Goal: Information Seeking & Learning: Learn about a topic

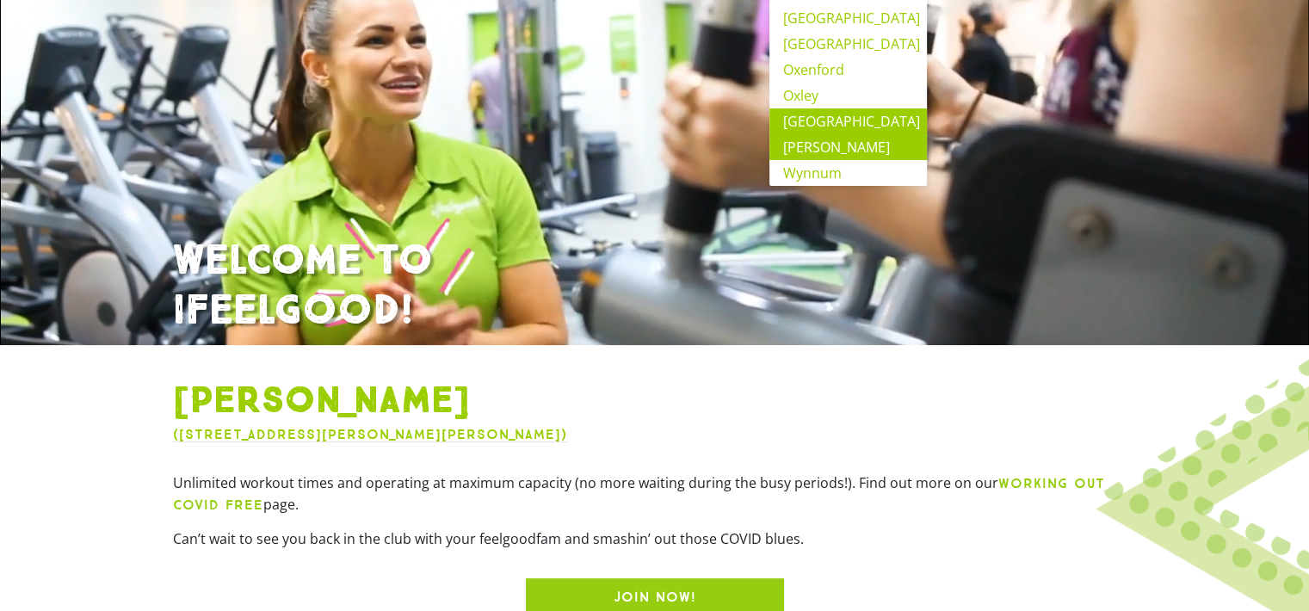
scroll to position [258, 0]
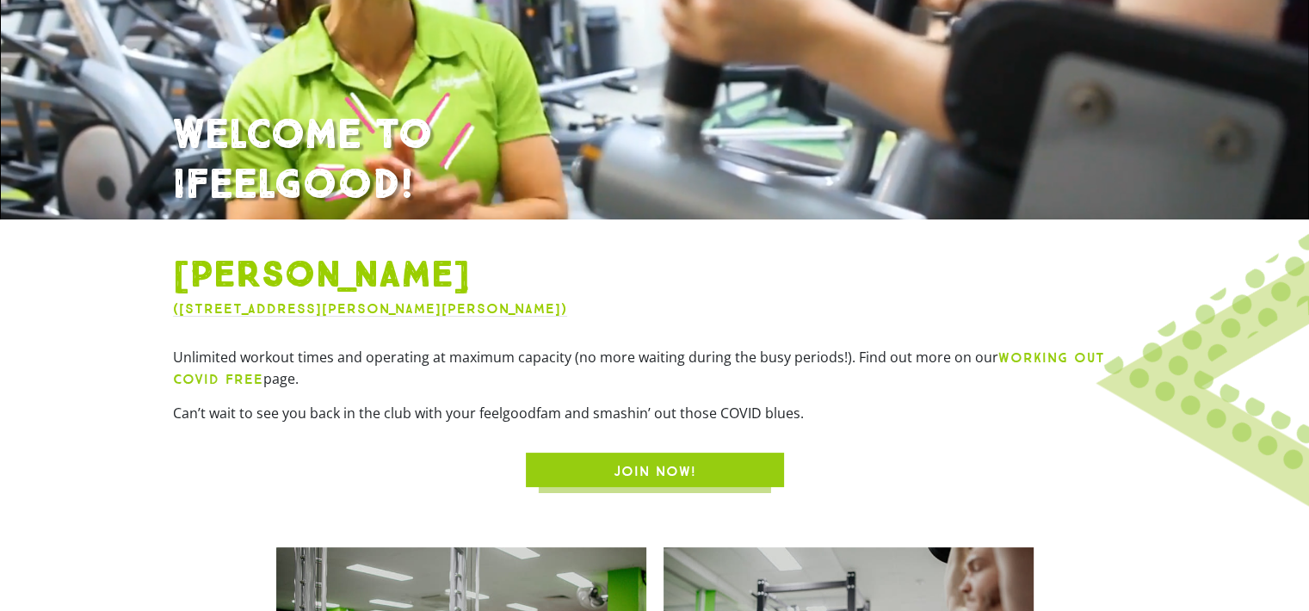
click at [478, 352] on span "Unlimited workout times and operating at maximum capacity (no more waiting duri…" at bounding box center [585, 357] width 825 height 19
drag, startPoint x: 172, startPoint y: 352, endPoint x: 470, endPoint y: 373, distance: 298.5
click at [470, 373] on p "Unlimited workout times and operating at maximum capacity (no more waiting duri…" at bounding box center [655, 368] width 964 height 43
drag, startPoint x: 470, startPoint y: 373, endPoint x: 482, endPoint y: 394, distance: 24.7
click at [482, 394] on div "Unlimited workout times and operating at maximum capacity (no more waiting duri…" at bounding box center [655, 391] width 964 height 89
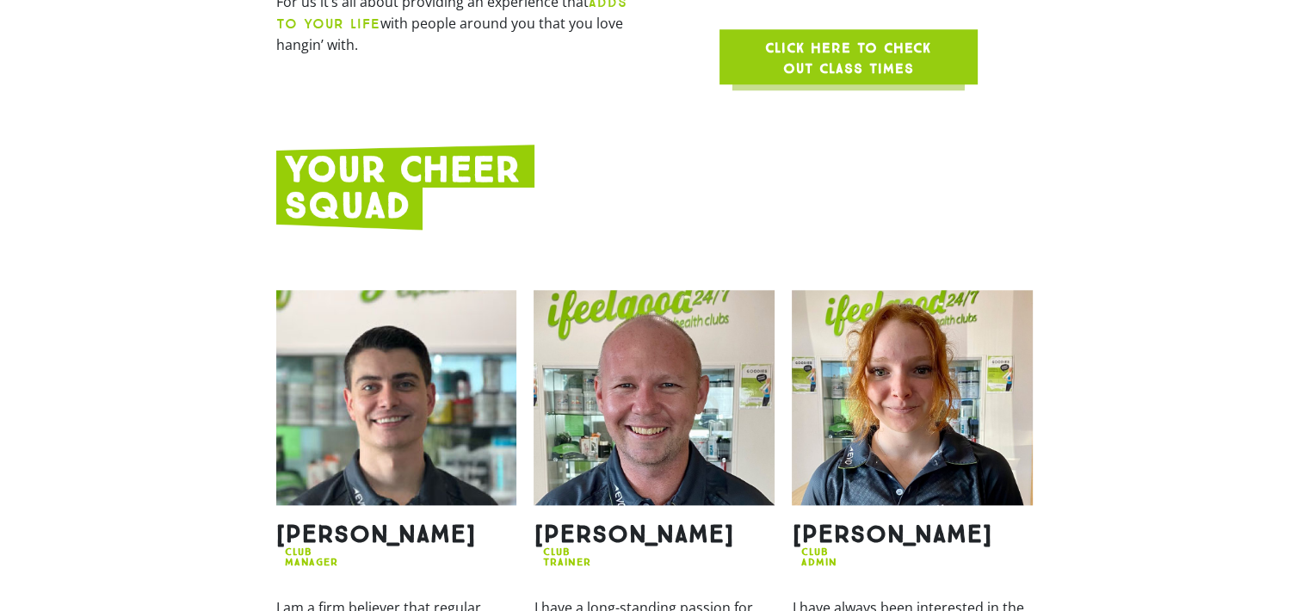
scroll to position [1893, 0]
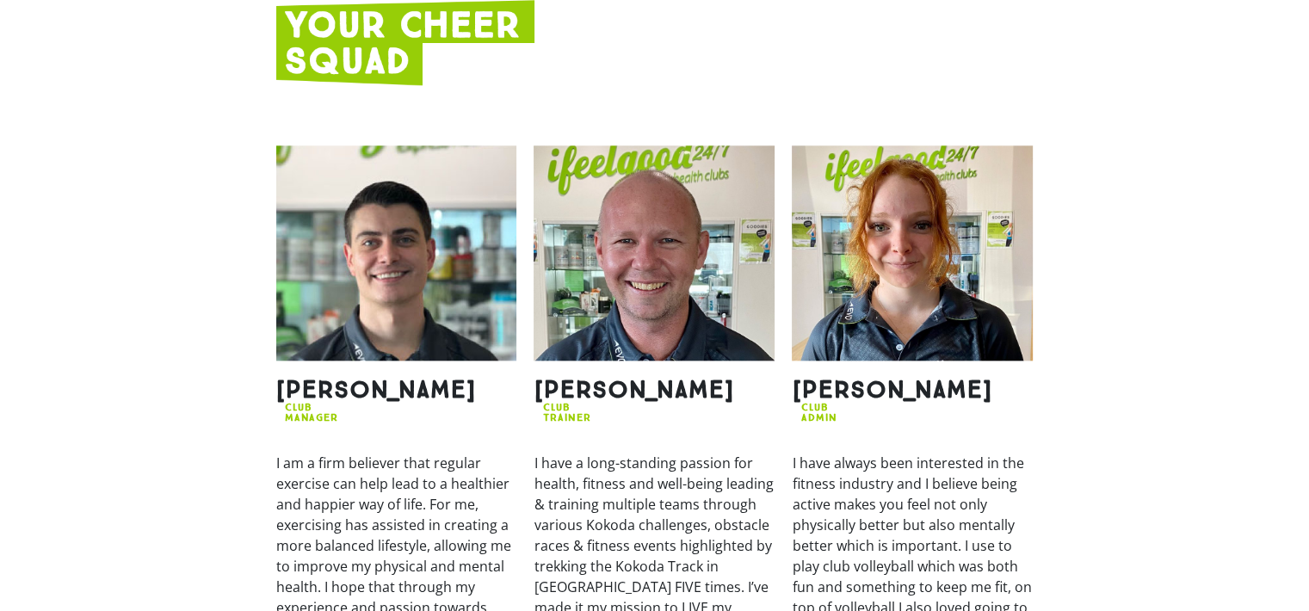
click at [1232, 410] on section "Morgan CLUB MANAGER I am a firm believer that regular exercise can help lead to…" at bounding box center [654, 470] width 1309 height 667
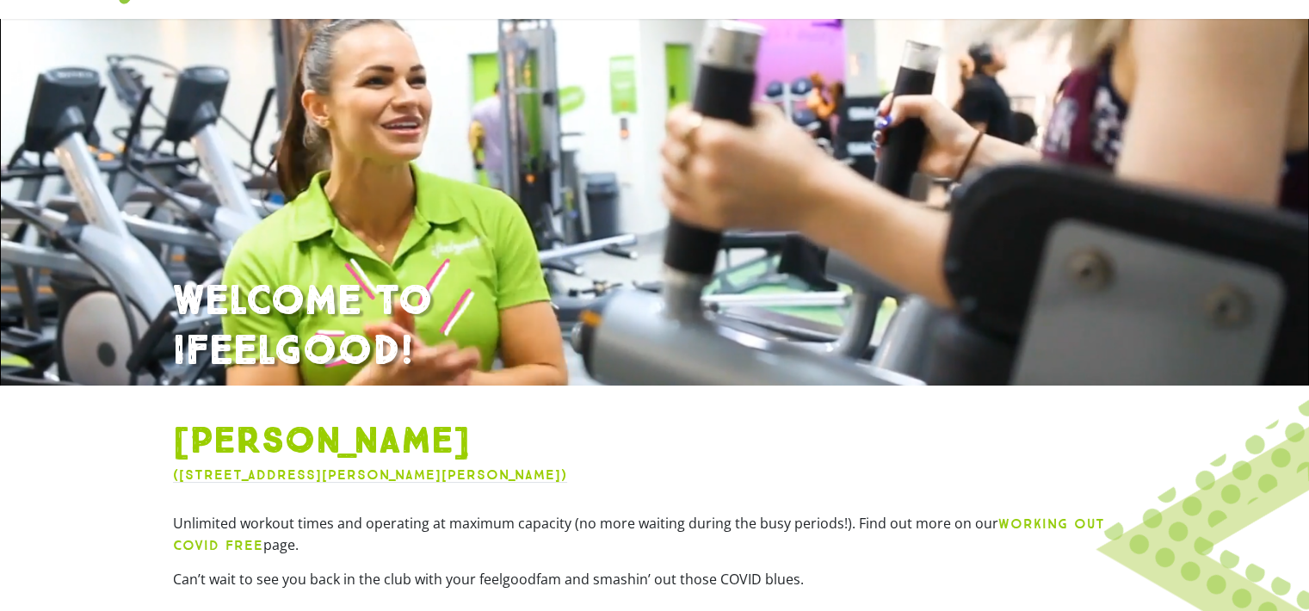
scroll to position [0, 0]
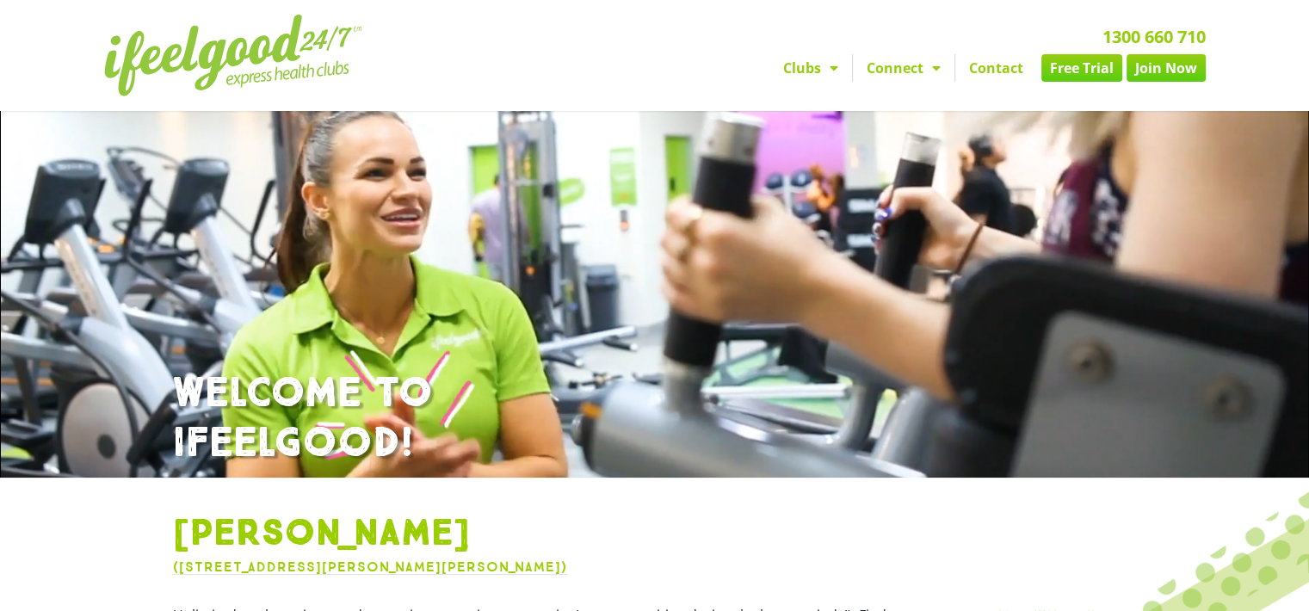
click at [821, 71] on span "Menu" at bounding box center [829, 67] width 17 height 31
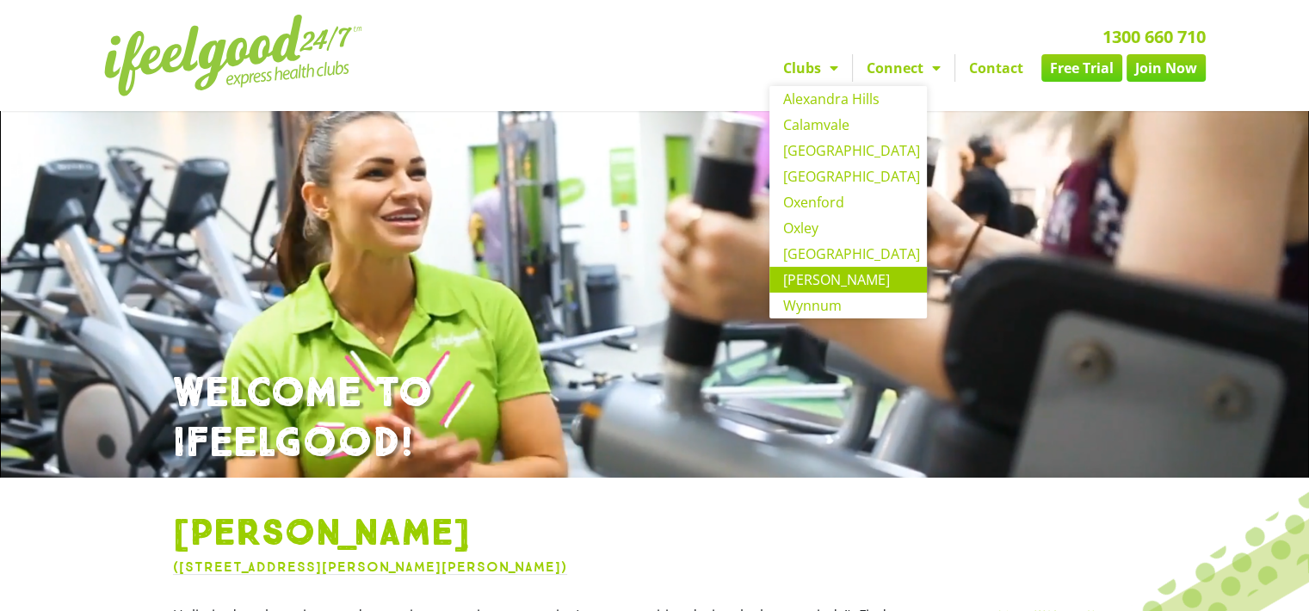
click at [836, 64] on span "Menu" at bounding box center [829, 67] width 17 height 31
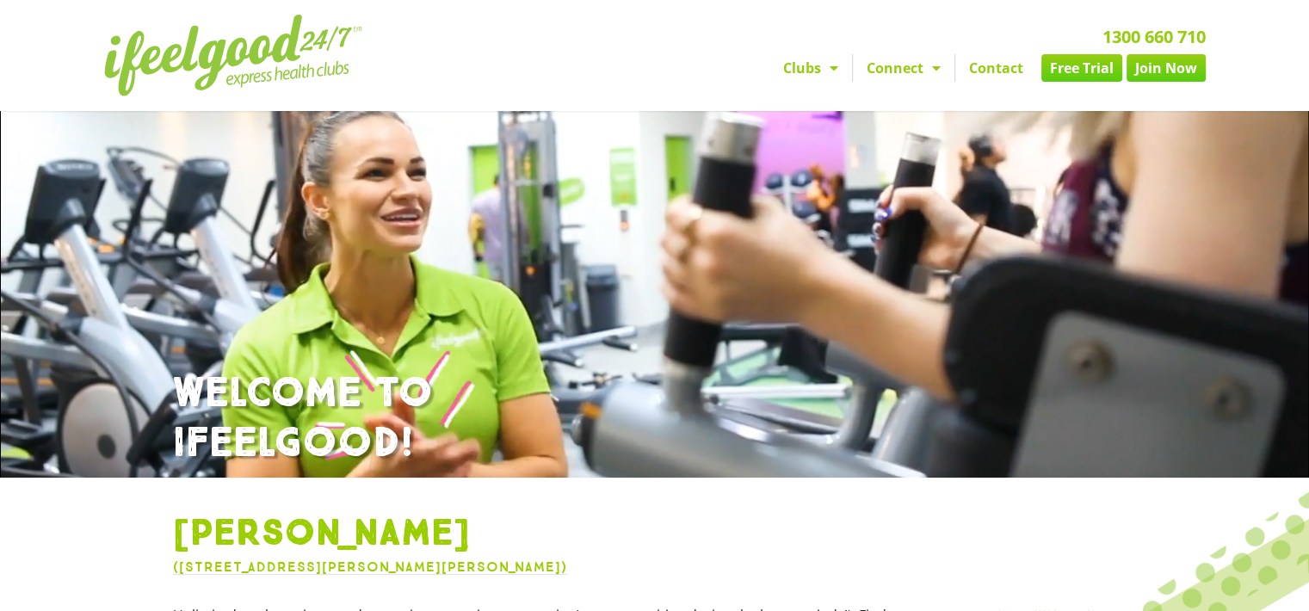
click at [836, 65] on span "Menu" at bounding box center [829, 67] width 17 height 31
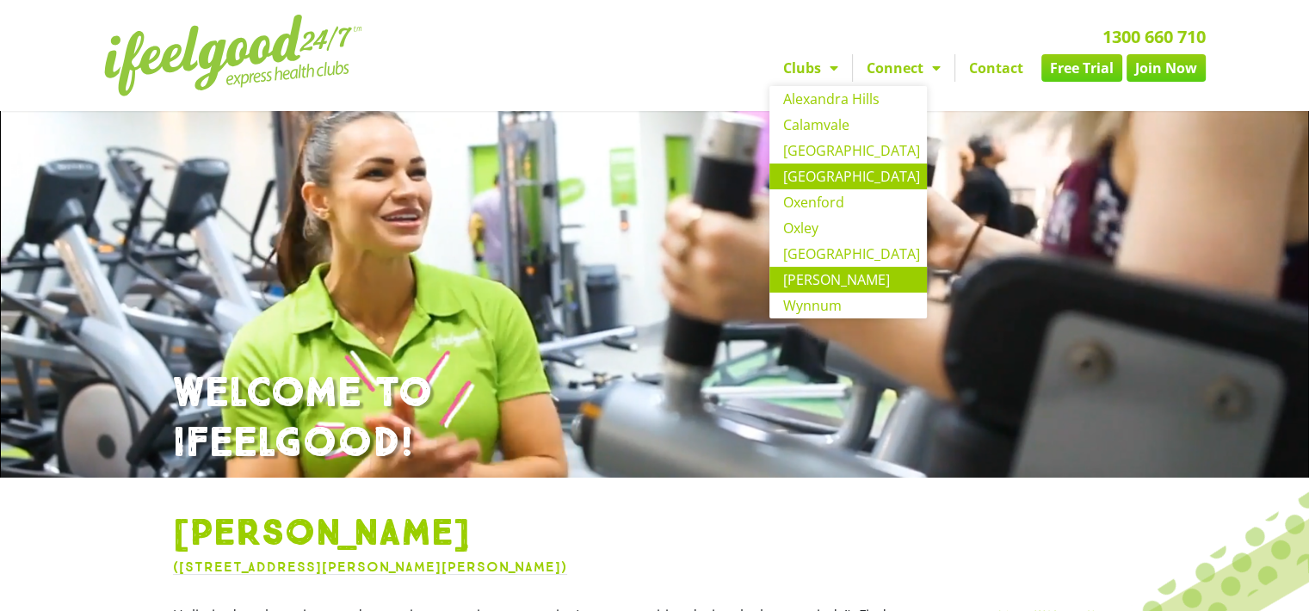
click at [824, 175] on link "[GEOGRAPHIC_DATA]" at bounding box center [847, 177] width 157 height 26
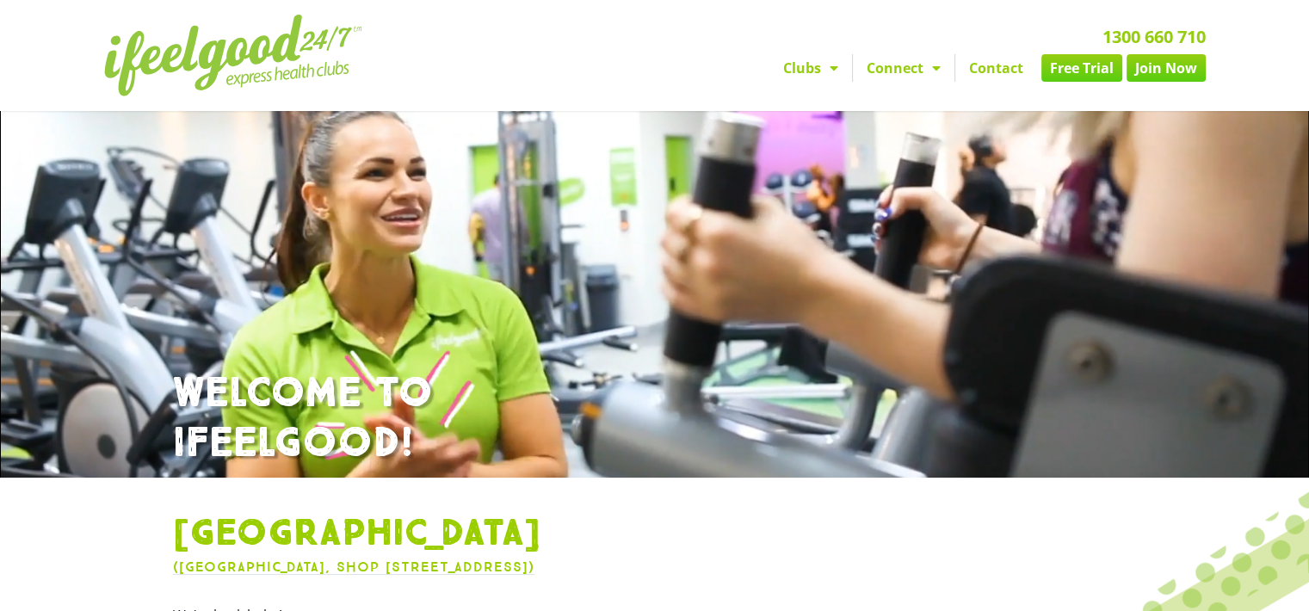
click at [1119, 32] on link "1300 660 710" at bounding box center [1153, 36] width 103 height 23
click at [989, 70] on link "Contact" at bounding box center [996, 68] width 82 height 28
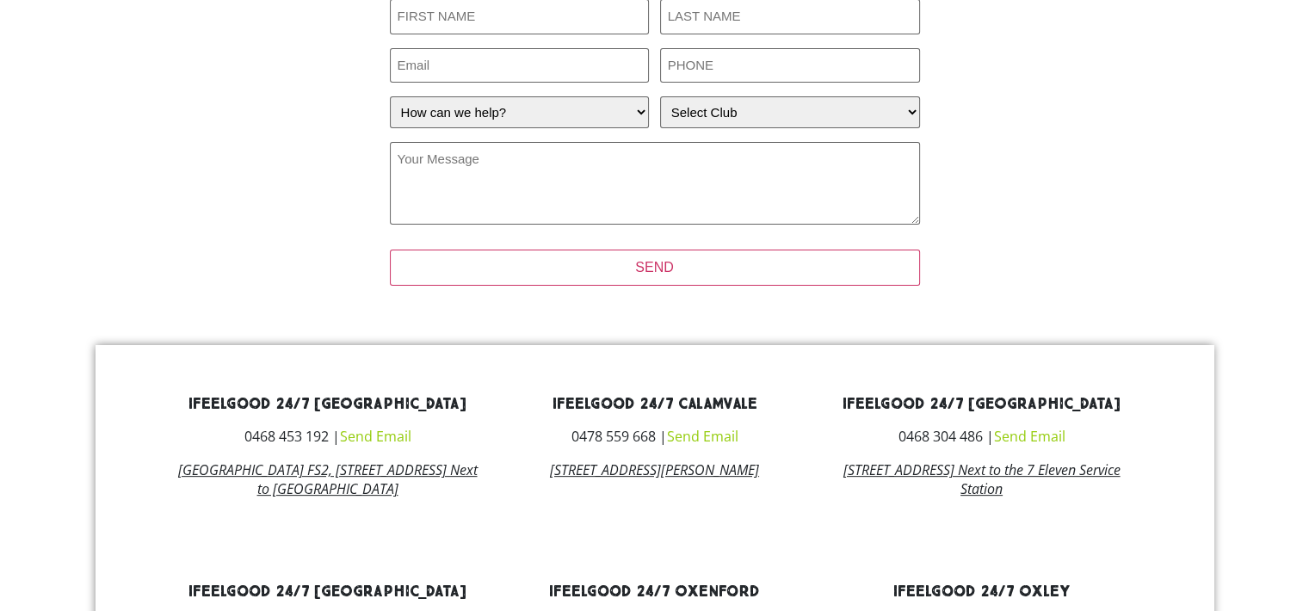
scroll to position [430, 0]
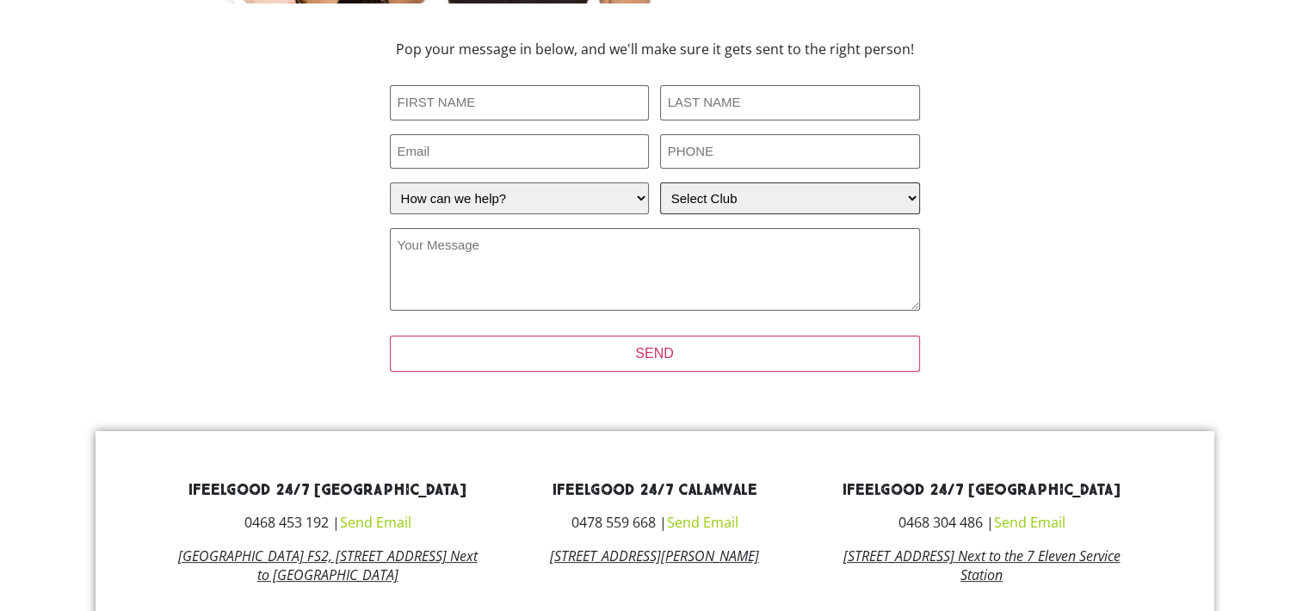
click at [746, 204] on select "Select Club Alexandra Hills Calamvale Coopers Plains Middle Park Oxenford Oxley…" at bounding box center [790, 198] width 260 height 32
click at [988, 204] on div "Pop your message in below, and we'll make sure it gets sent to the right person…" at bounding box center [655, 217] width 774 height 367
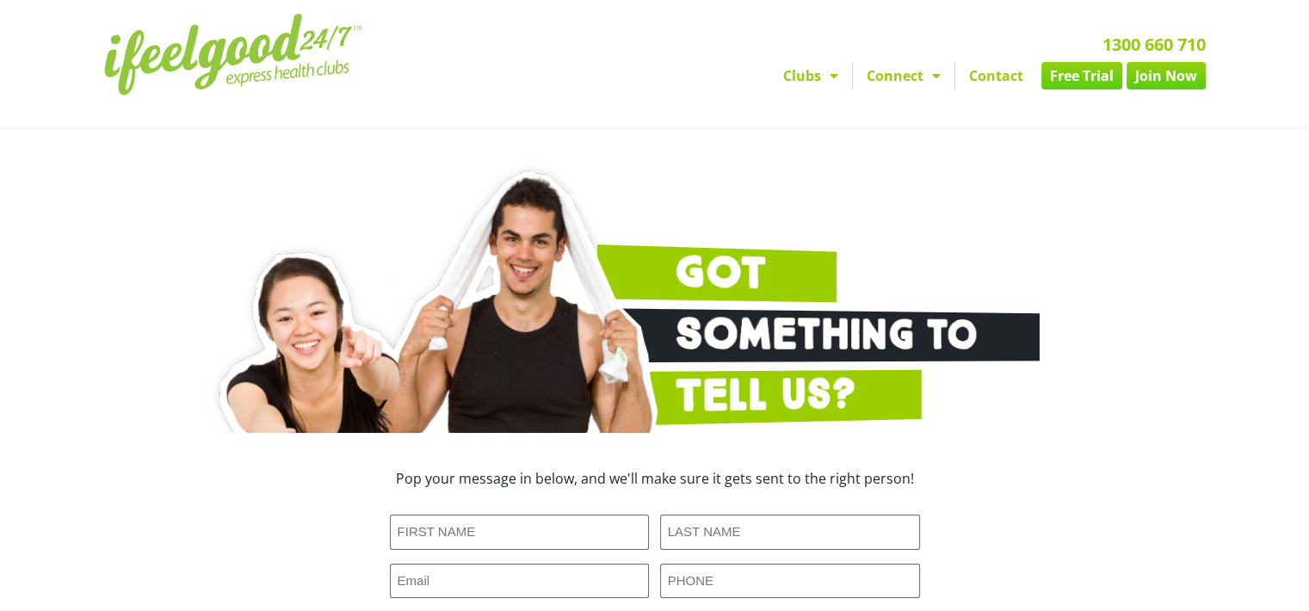
scroll to position [0, 0]
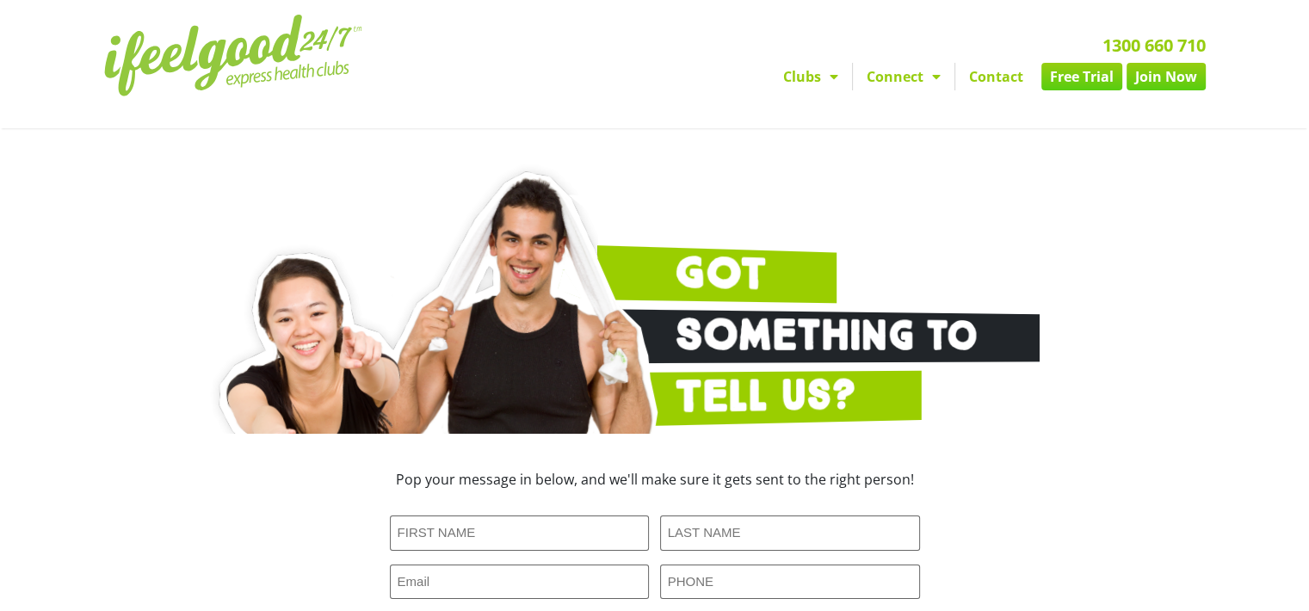
click at [1132, 43] on link "1300 660 710" at bounding box center [1153, 45] width 103 height 23
click at [243, 37] on img at bounding box center [233, 56] width 258 height 82
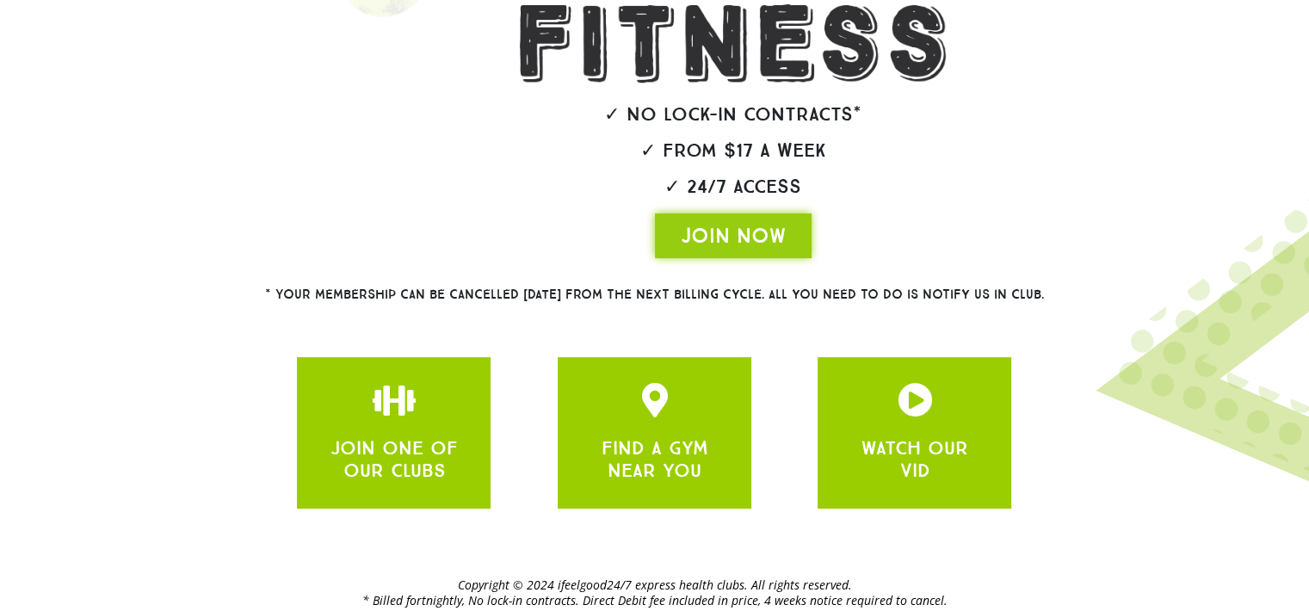
scroll to position [379, 0]
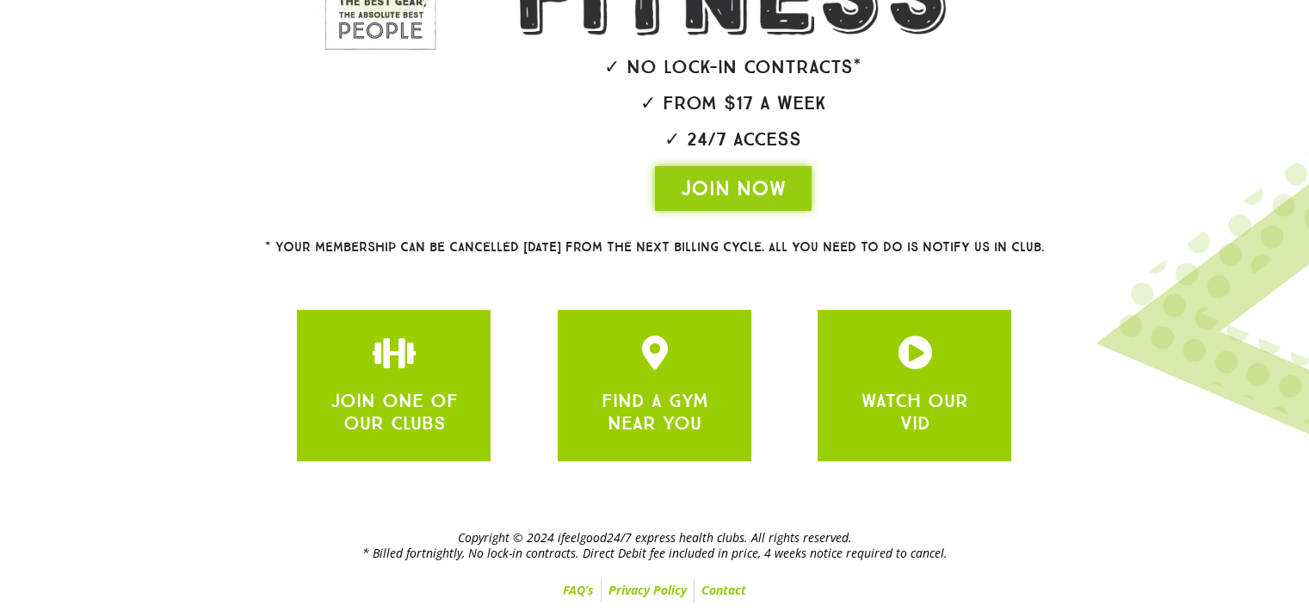
click at [1134, 398] on section "JOIN ONE OF OUR CLUBS FIND A GYM NEAR YOU WATCH OUR VID" at bounding box center [655, 385] width 1034 height 169
click at [565, 589] on link "FAQ’s" at bounding box center [578, 590] width 45 height 24
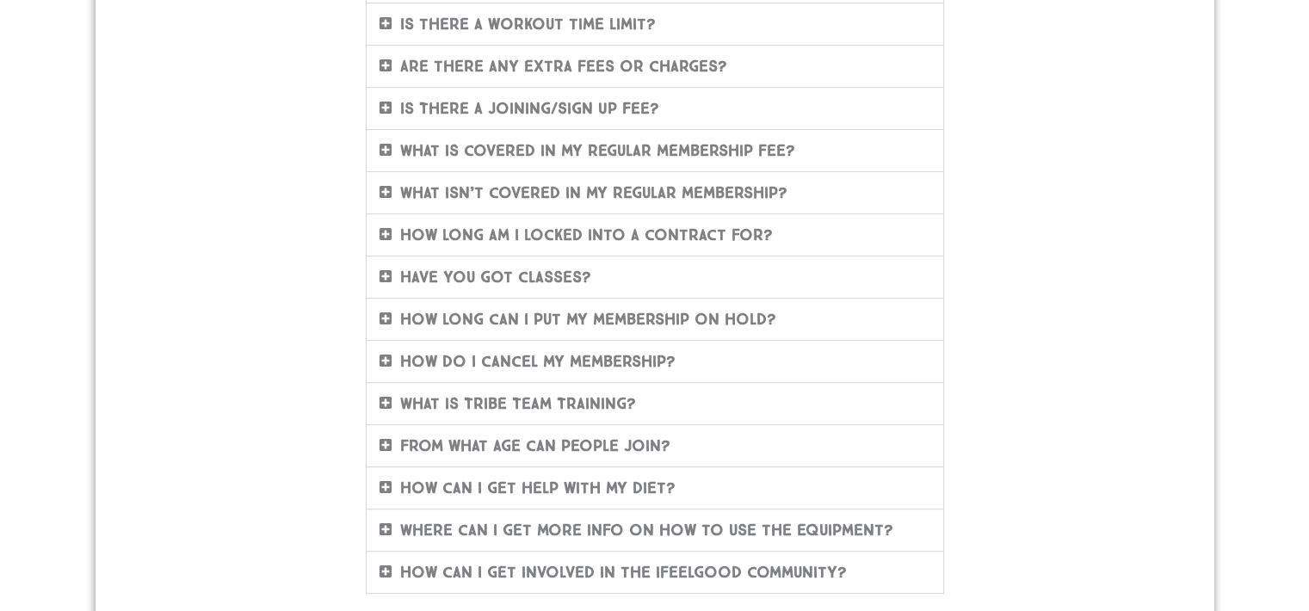
scroll to position [602, 0]
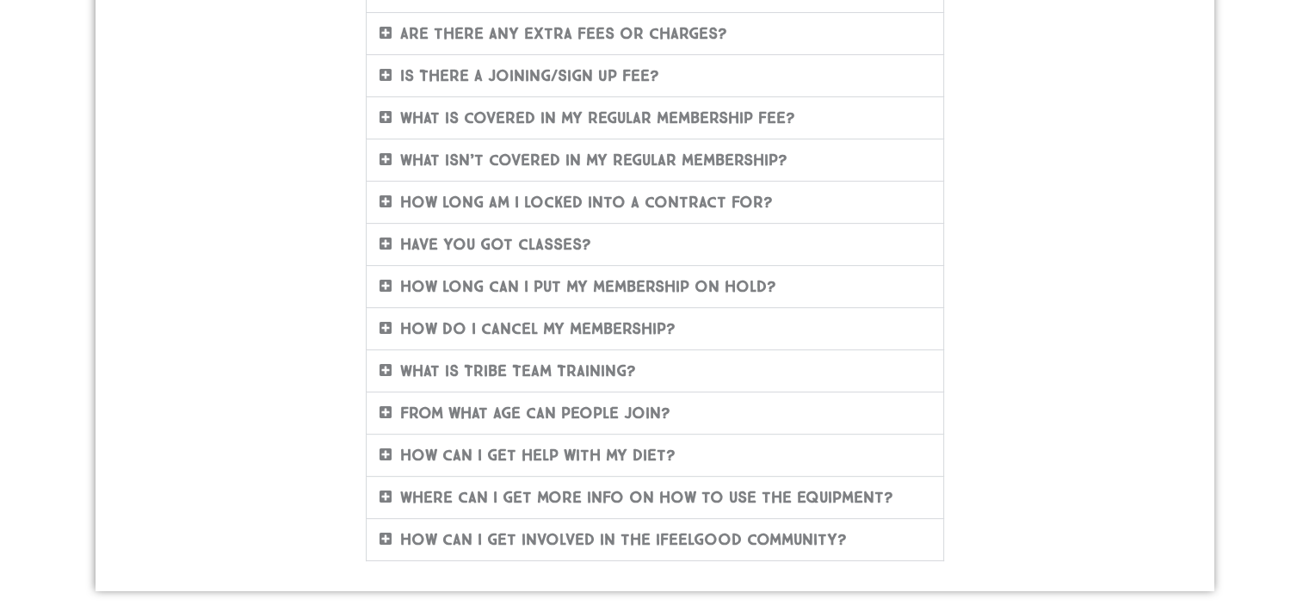
click at [382, 321] on icon at bounding box center [385, 328] width 12 height 14
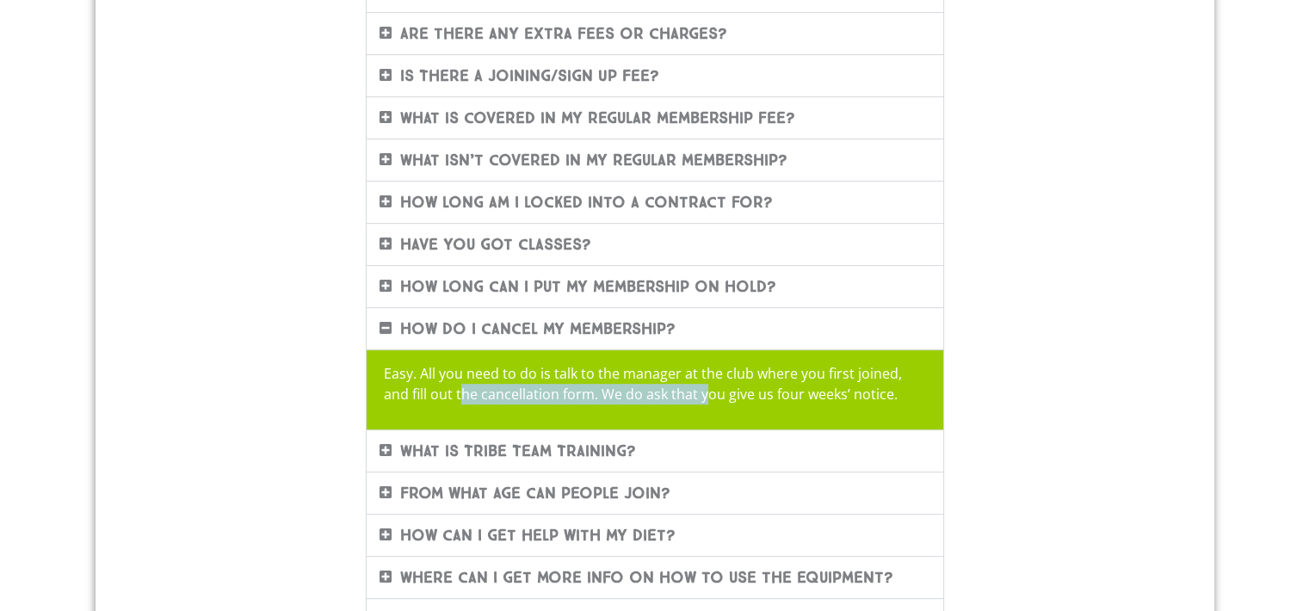
drag, startPoint x: 433, startPoint y: 394, endPoint x: 674, endPoint y: 390, distance: 241.0
click at [674, 390] on p "Easy. All you need to do is talk to the manager at the club where you first joi…" at bounding box center [655, 383] width 542 height 41
drag, startPoint x: 674, startPoint y: 390, endPoint x: 726, endPoint y: 392, distance: 52.6
click at [733, 392] on p "Easy. All you need to do is talk to the manager at the club where you first joi…" at bounding box center [655, 383] width 542 height 41
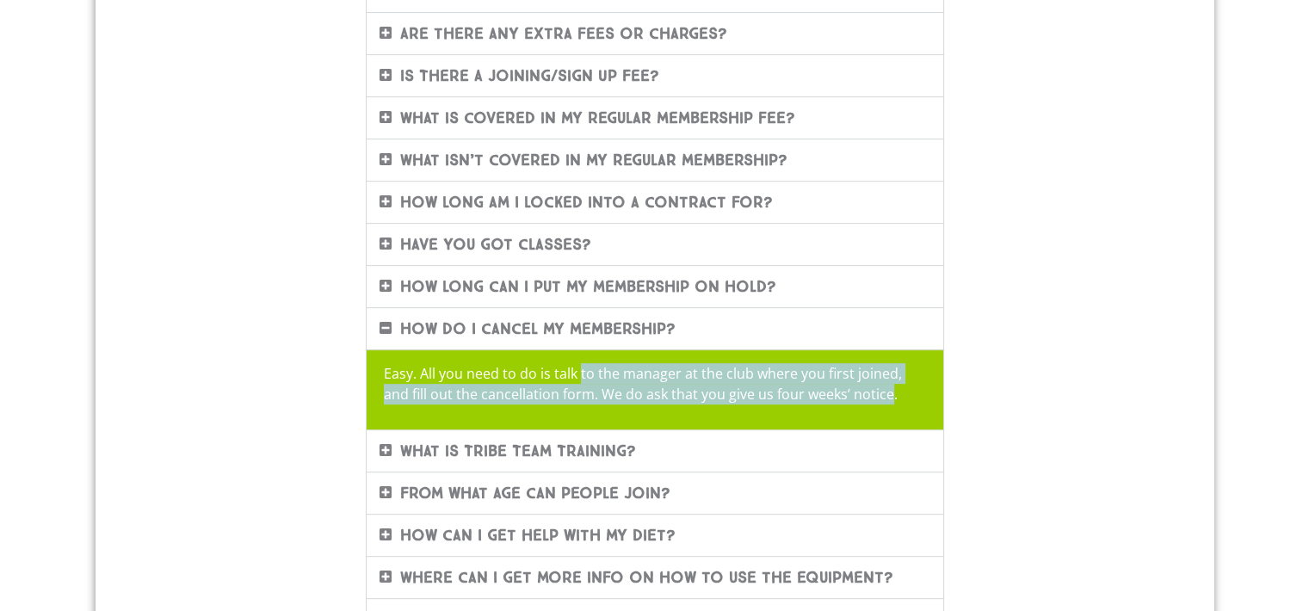
drag, startPoint x: 578, startPoint y: 367, endPoint x: 866, endPoint y: 392, distance: 288.4
click at [866, 392] on p "Easy. All you need to do is talk to the manager at the club where you first joi…" at bounding box center [655, 383] width 542 height 41
drag, startPoint x: 866, startPoint y: 392, endPoint x: 1034, endPoint y: 391, distance: 168.7
click at [1034, 391] on div "FAQ'S Frequently Asked Questions About Our Gym Memberships Rest assured we have…" at bounding box center [654, 113] width 981 height 1072
click at [788, 385] on p "Easy. All you need to do is talk to the manager at the club where you first joi…" at bounding box center [655, 383] width 542 height 41
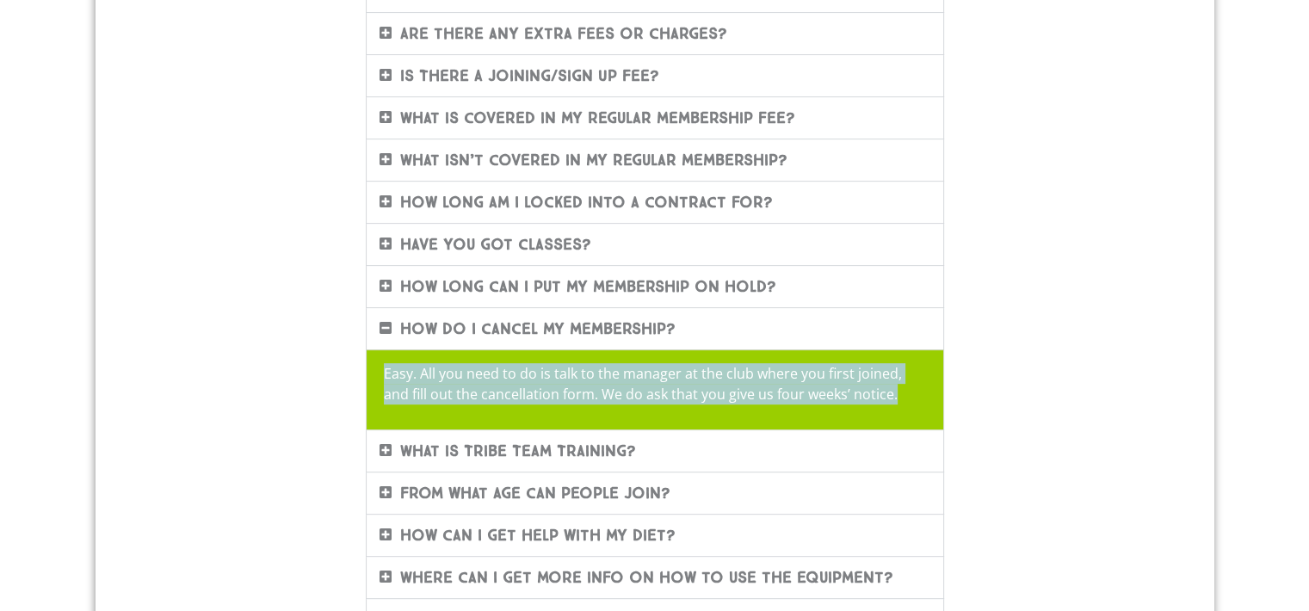
drag, startPoint x: 386, startPoint y: 366, endPoint x: 879, endPoint y: 400, distance: 495.1
click at [879, 400] on p "Easy. All you need to do is talk to the manager at the club where you first joi…" at bounding box center [655, 383] width 542 height 41
drag, startPoint x: 879, startPoint y: 400, endPoint x: 1067, endPoint y: 407, distance: 187.7
click at [1067, 407] on div "FAQ'S Frequently Asked Questions About Our Gym Memberships Rest assured we have…" at bounding box center [654, 113] width 981 height 1072
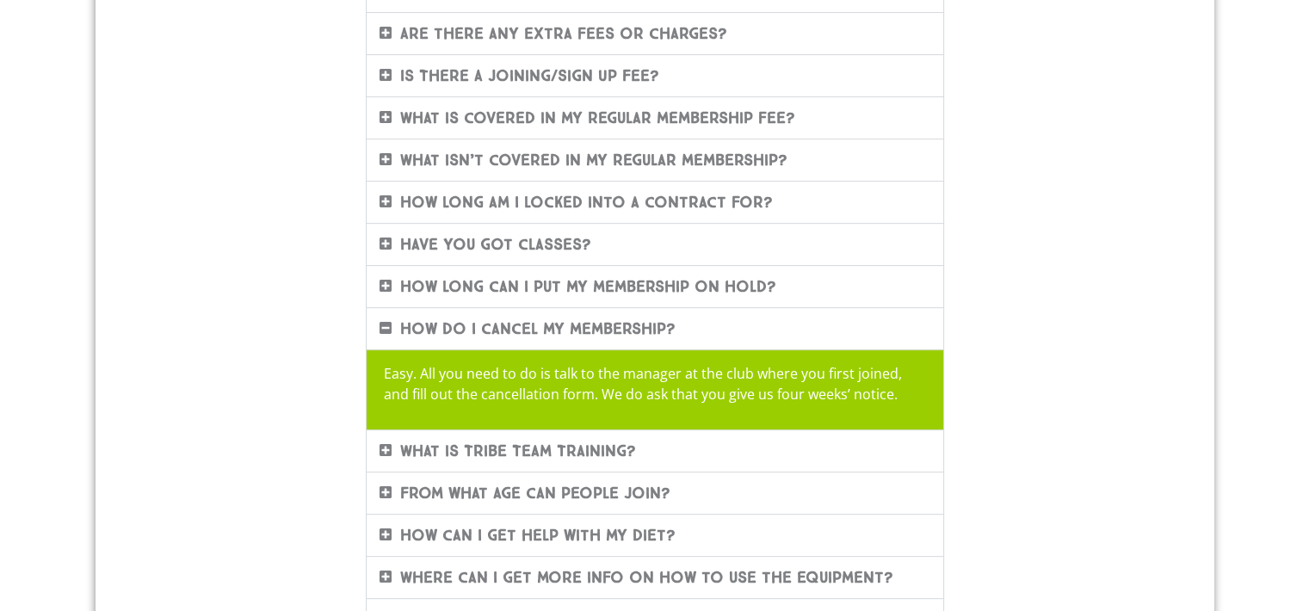
drag, startPoint x: 1067, startPoint y: 407, endPoint x: 991, endPoint y: 435, distance: 80.6
click at [993, 435] on div "FAQ'S Frequently Asked Questions About Our Gym Memberships Rest assured we have…" at bounding box center [654, 113] width 981 height 1072
click at [878, 398] on p "Easy. All you need to do is talk to the manager at the club where you first joi…" at bounding box center [655, 383] width 542 height 41
